Goal: Transaction & Acquisition: Purchase product/service

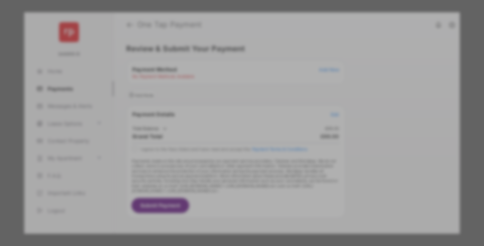
click at [241, 120] on div "BACS Direct Debit" at bounding box center [241, 125] width 155 height 13
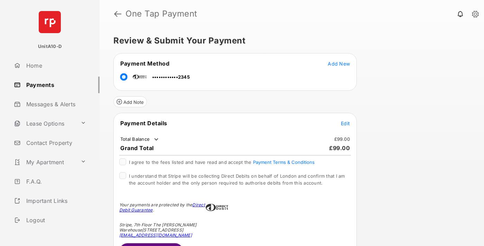
click at [345, 123] on span "Edit" at bounding box center [345, 124] width 9 height 6
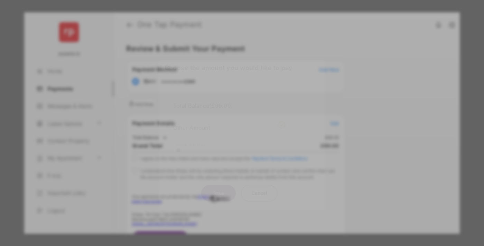
type input "**"
click at [218, 186] on button "Save" at bounding box center [218, 193] width 35 height 17
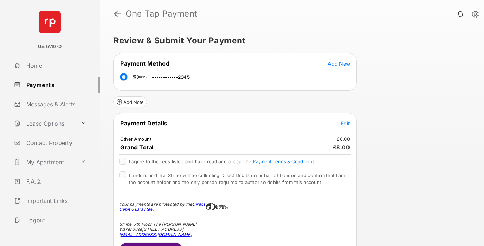
click at [345, 123] on span "Edit" at bounding box center [345, 124] width 9 height 6
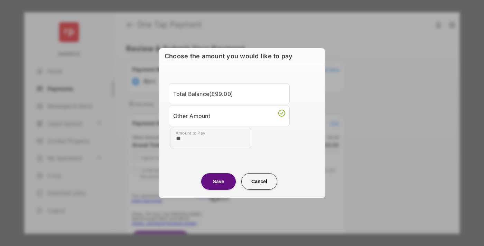
click at [218, 181] on button "Save" at bounding box center [218, 181] width 35 height 17
